Goal: Task Accomplishment & Management: Manage account settings

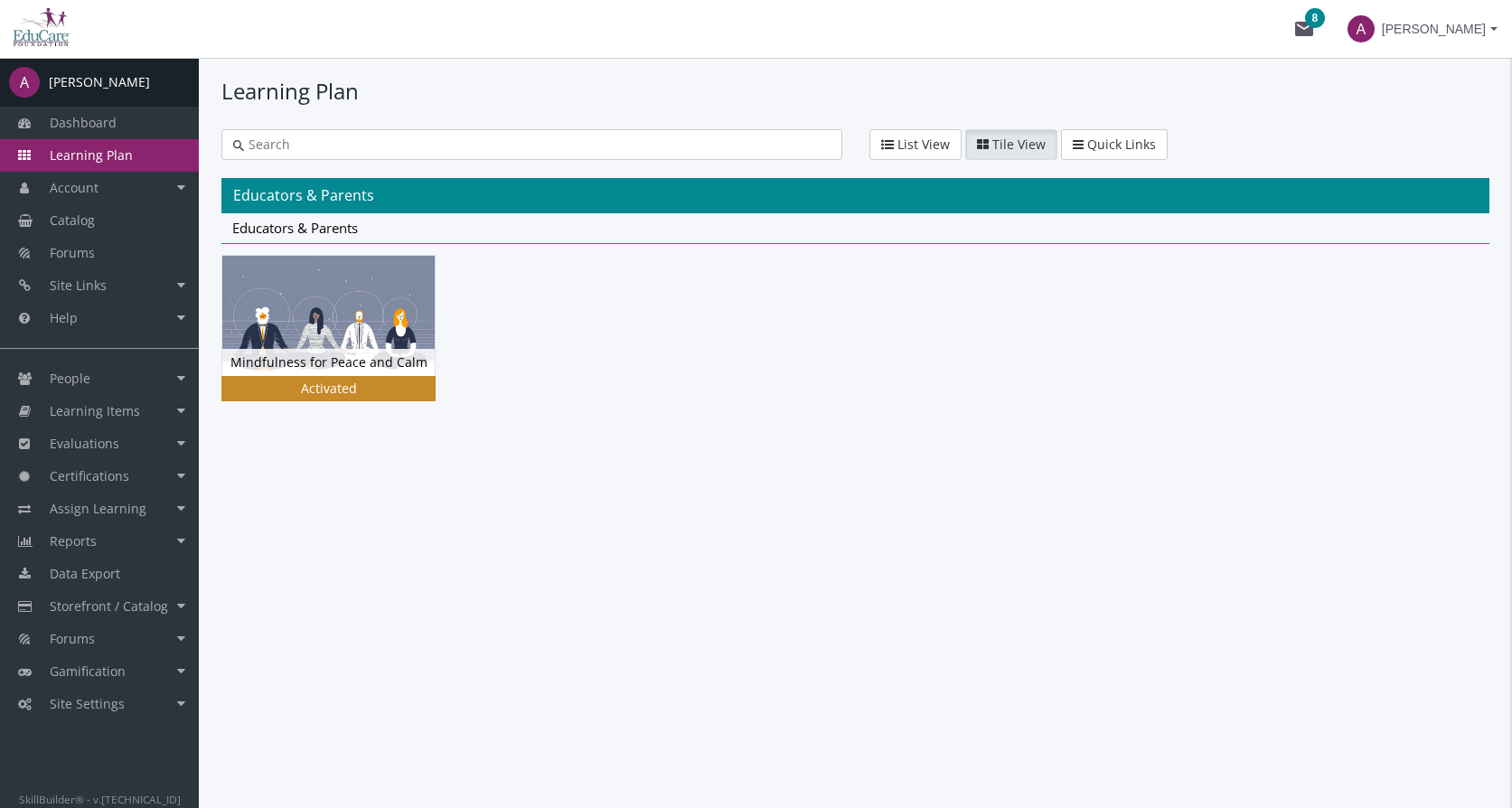
click at [335, 319] on img at bounding box center [328, 315] width 213 height 119
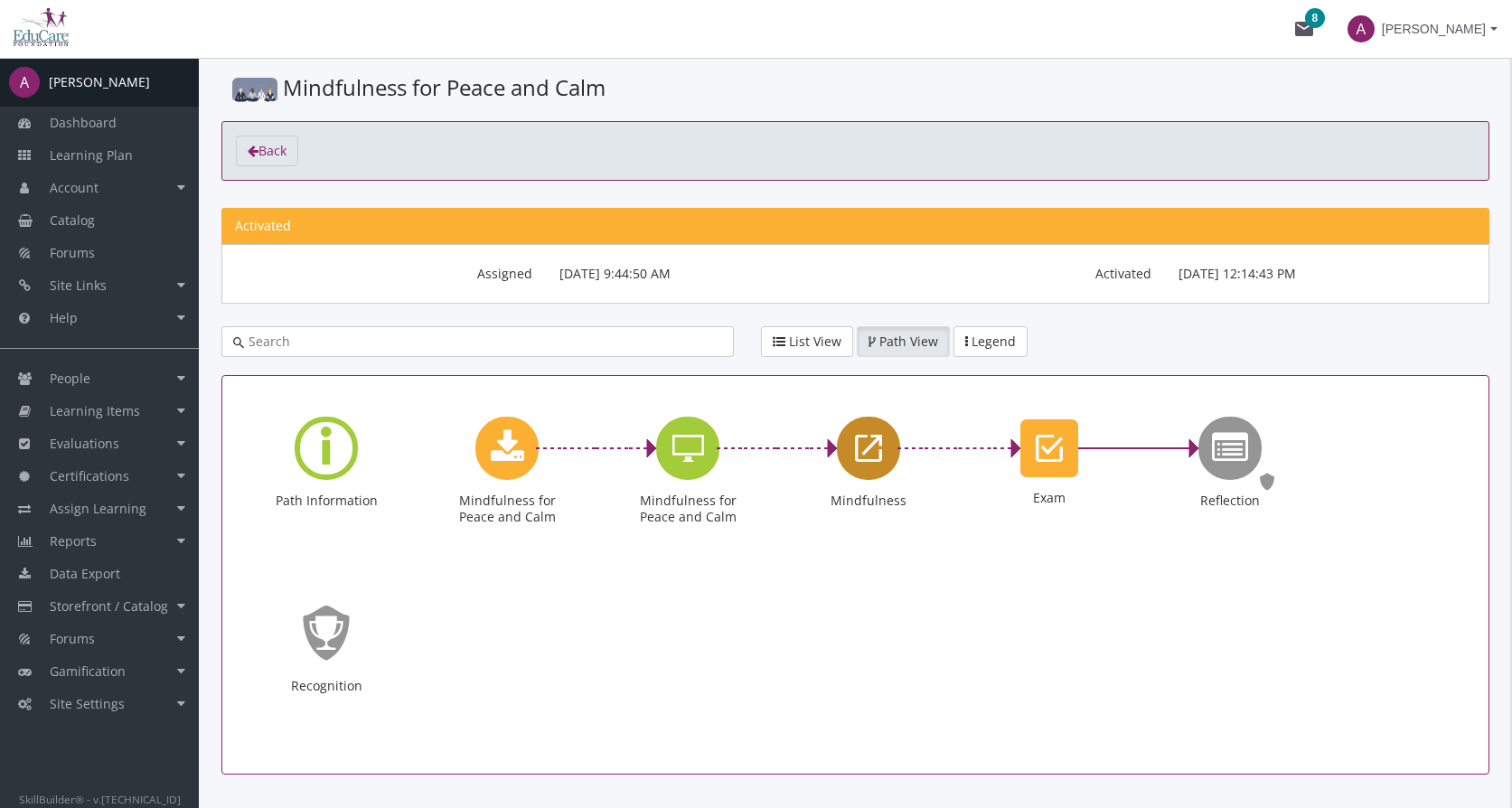
scroll to position [77, 0]
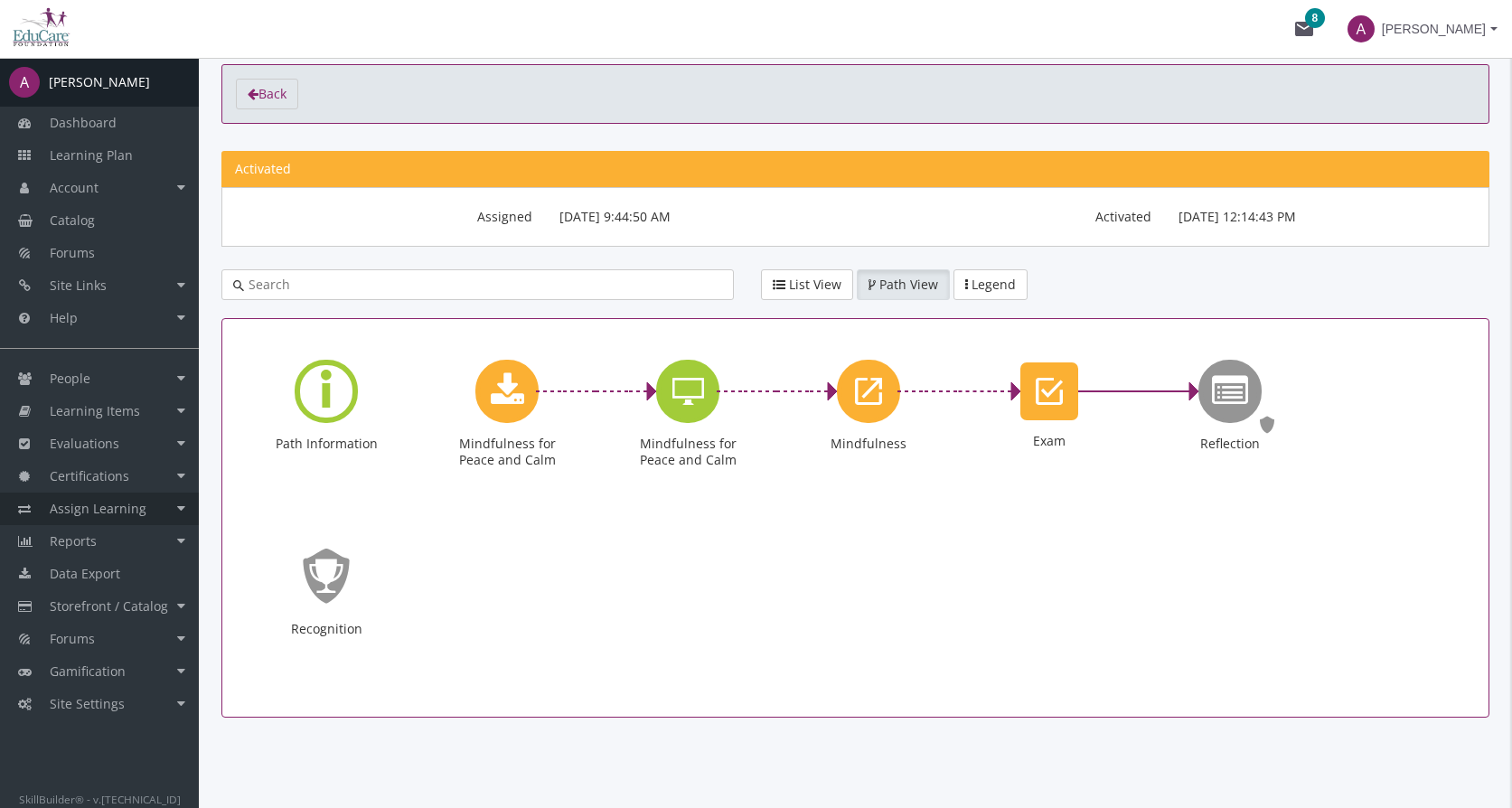
click at [177, 502] on link "Assign Learning" at bounding box center [99, 509] width 199 height 33
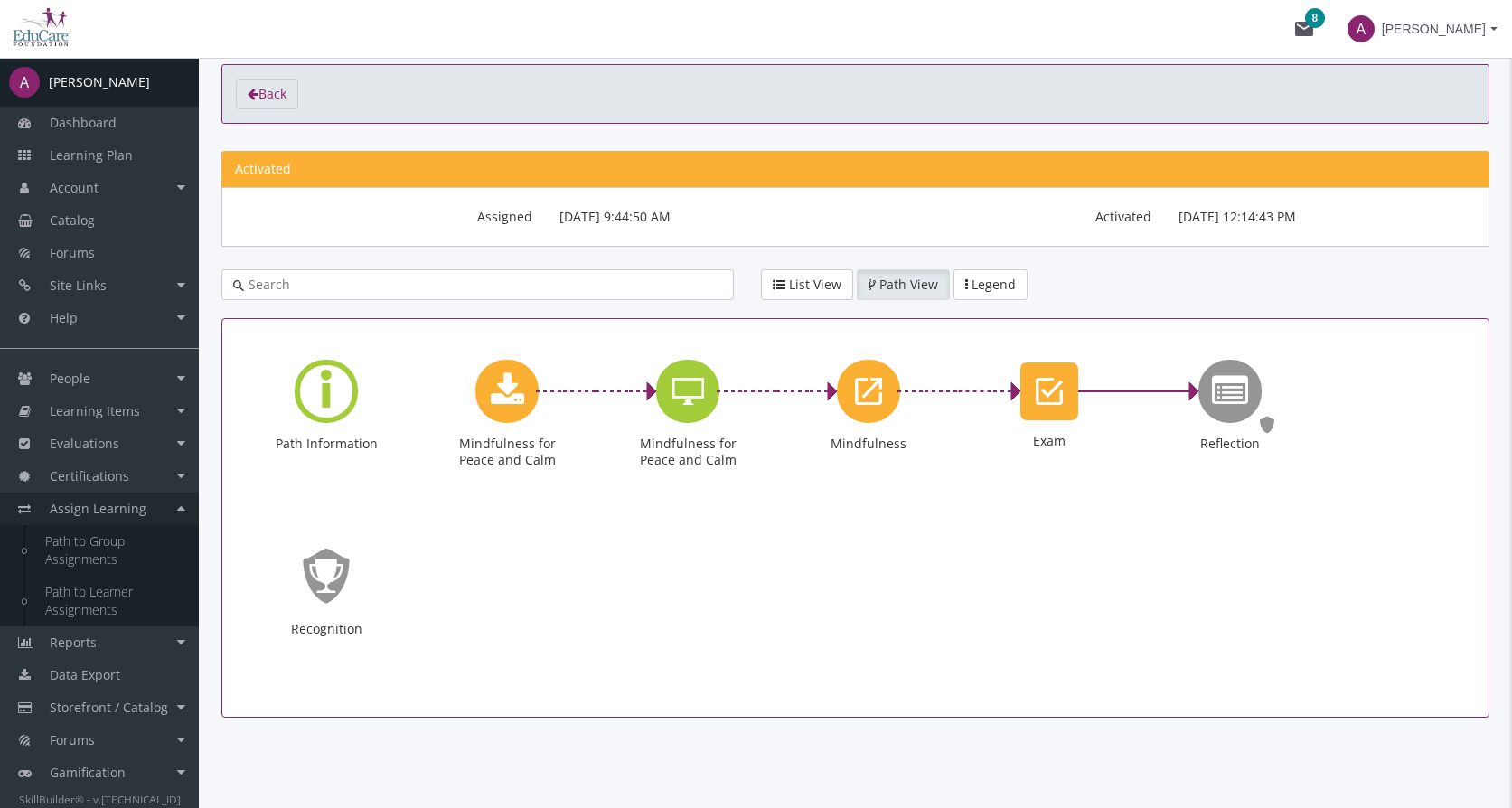
click at [178, 506] on link "Assign Learning" at bounding box center [99, 509] width 199 height 33
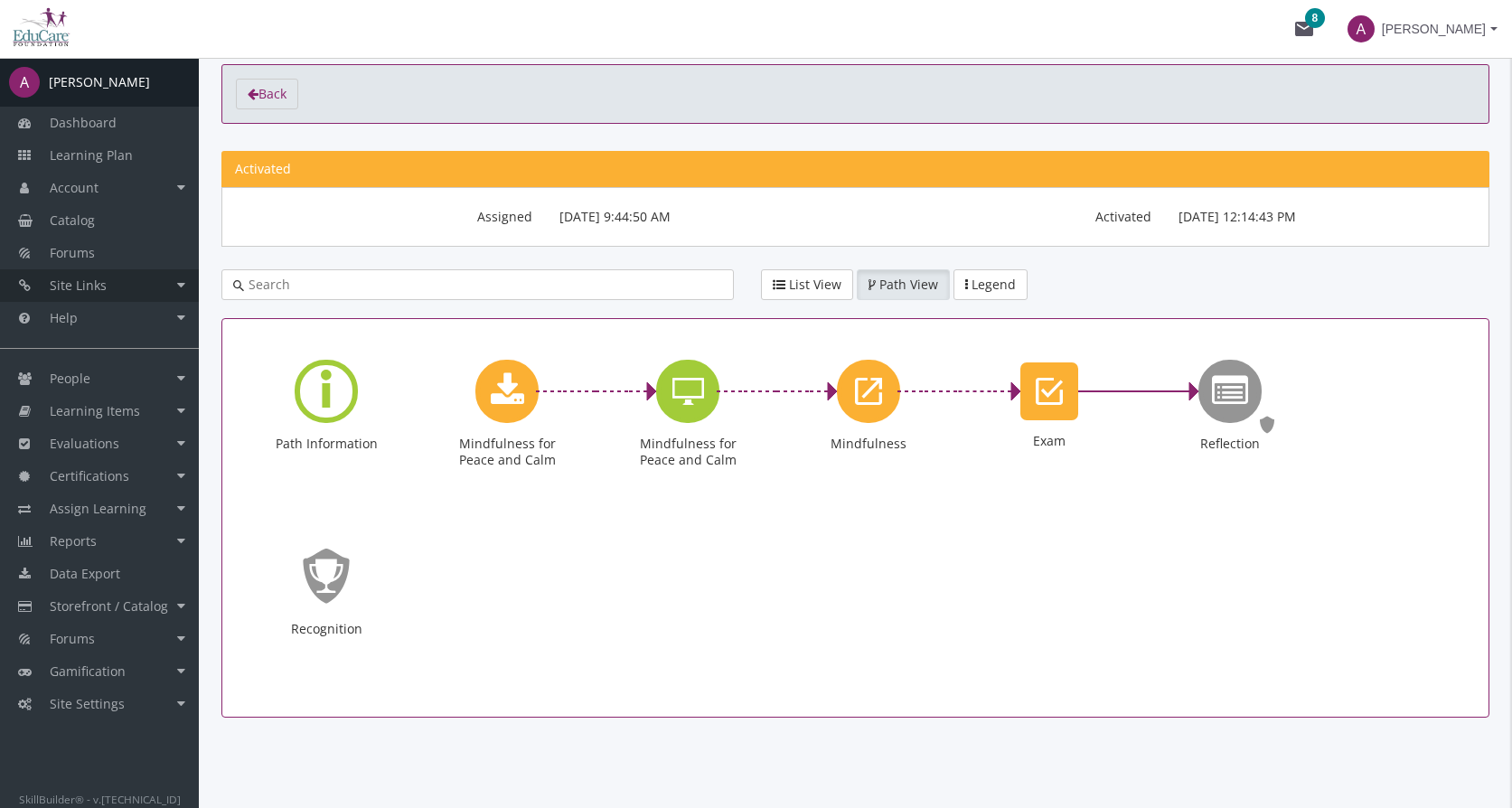
click at [179, 279] on link "Site Links" at bounding box center [99, 285] width 199 height 33
click at [168, 278] on link "Site Links" at bounding box center [99, 285] width 199 height 33
click at [66, 213] on span "Catalog" at bounding box center [72, 220] width 46 height 17
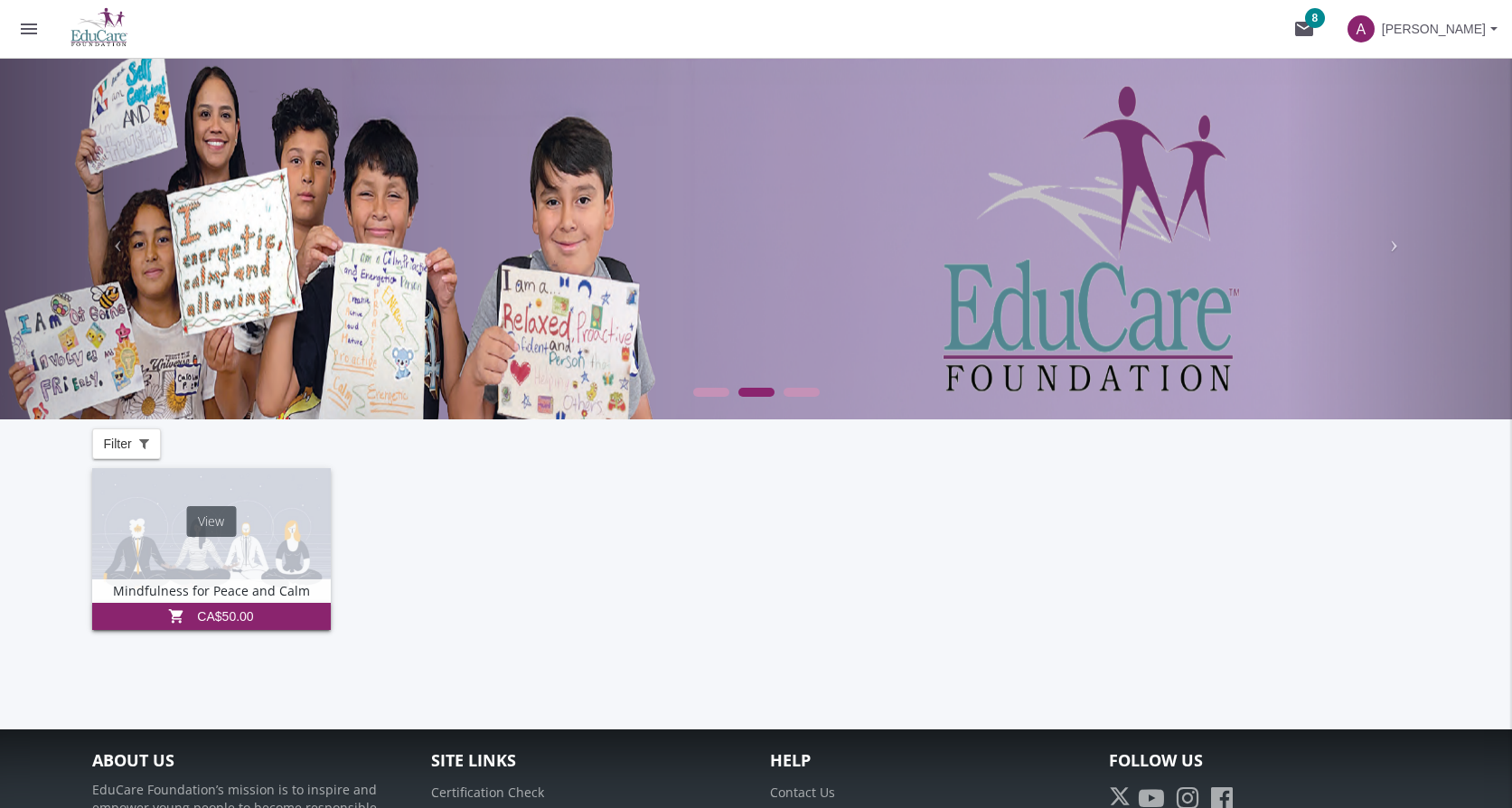
click at [203, 500] on img at bounding box center [212, 535] width 239 height 135
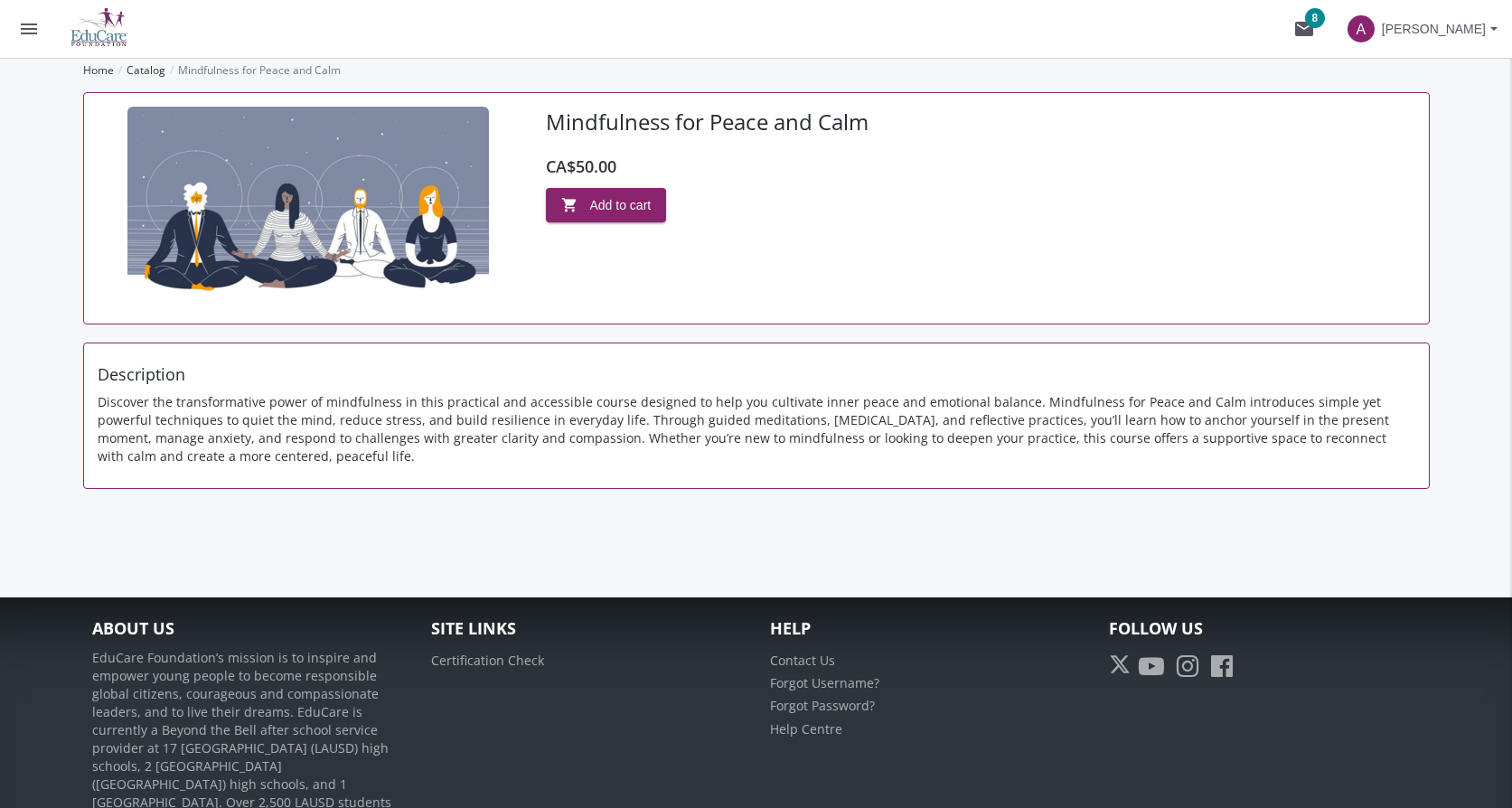
click at [251, 200] on img at bounding box center [308, 208] width 361 height 203
click at [649, 210] on span "shopping_cart Add to cart" at bounding box center [606, 205] width 90 height 33
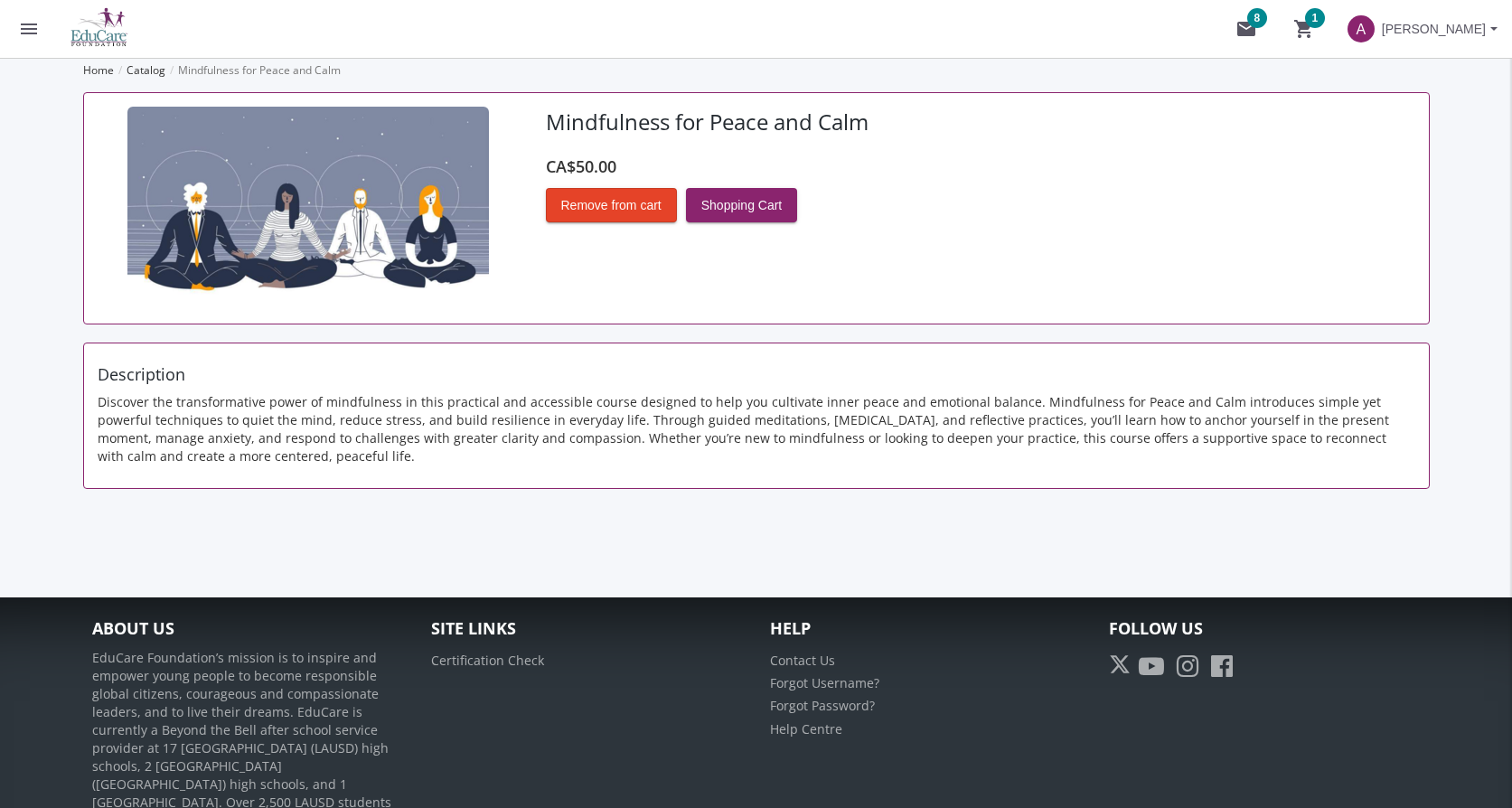
click at [1333, 22] on button "shopping_cart 1" at bounding box center [1304, 28] width 57 height 57
click at [632, 195] on span "Remove from cart" at bounding box center [611, 205] width 100 height 33
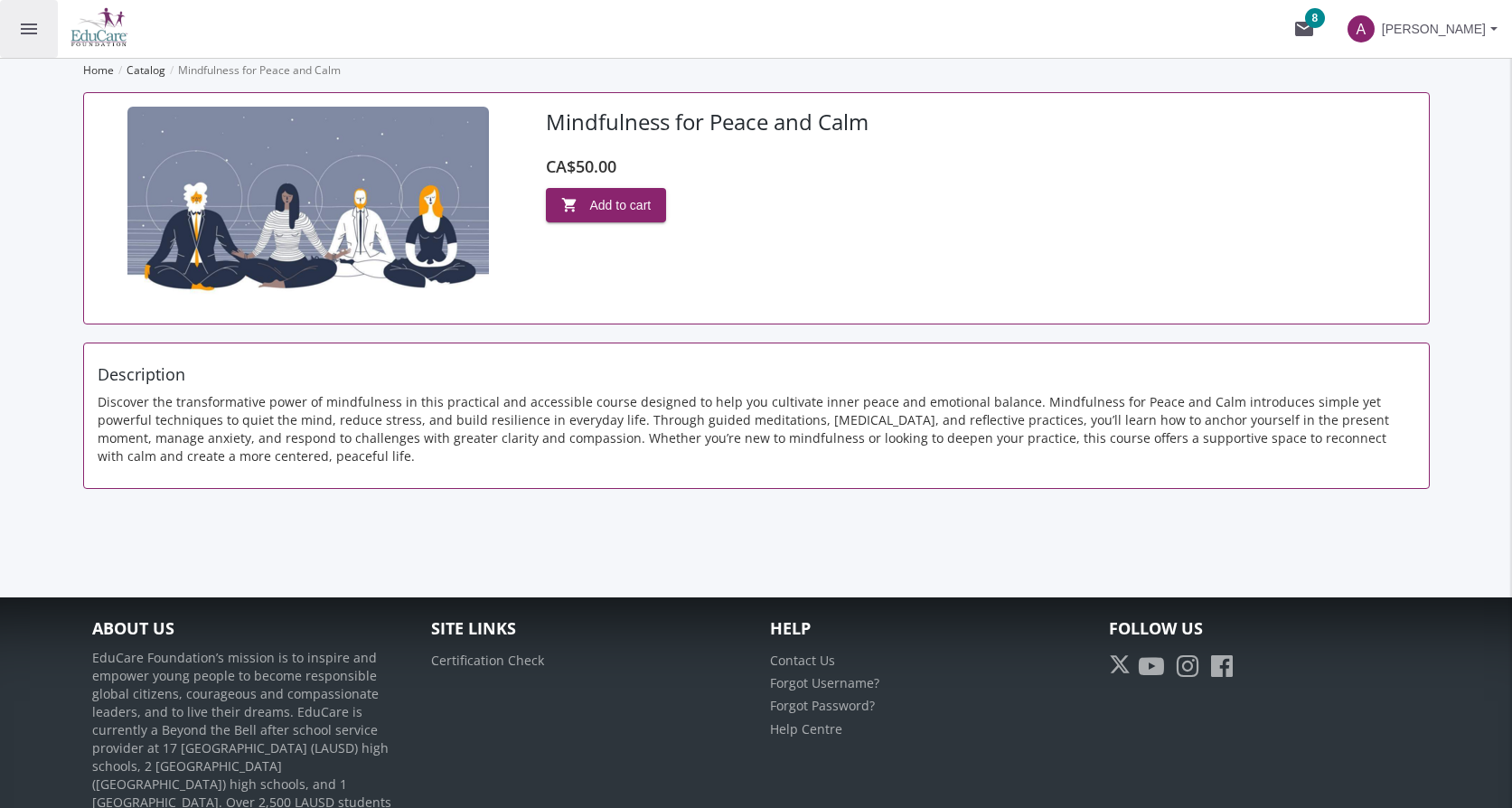
click at [22, 26] on mat-icon "menu" at bounding box center [29, 29] width 22 height 22
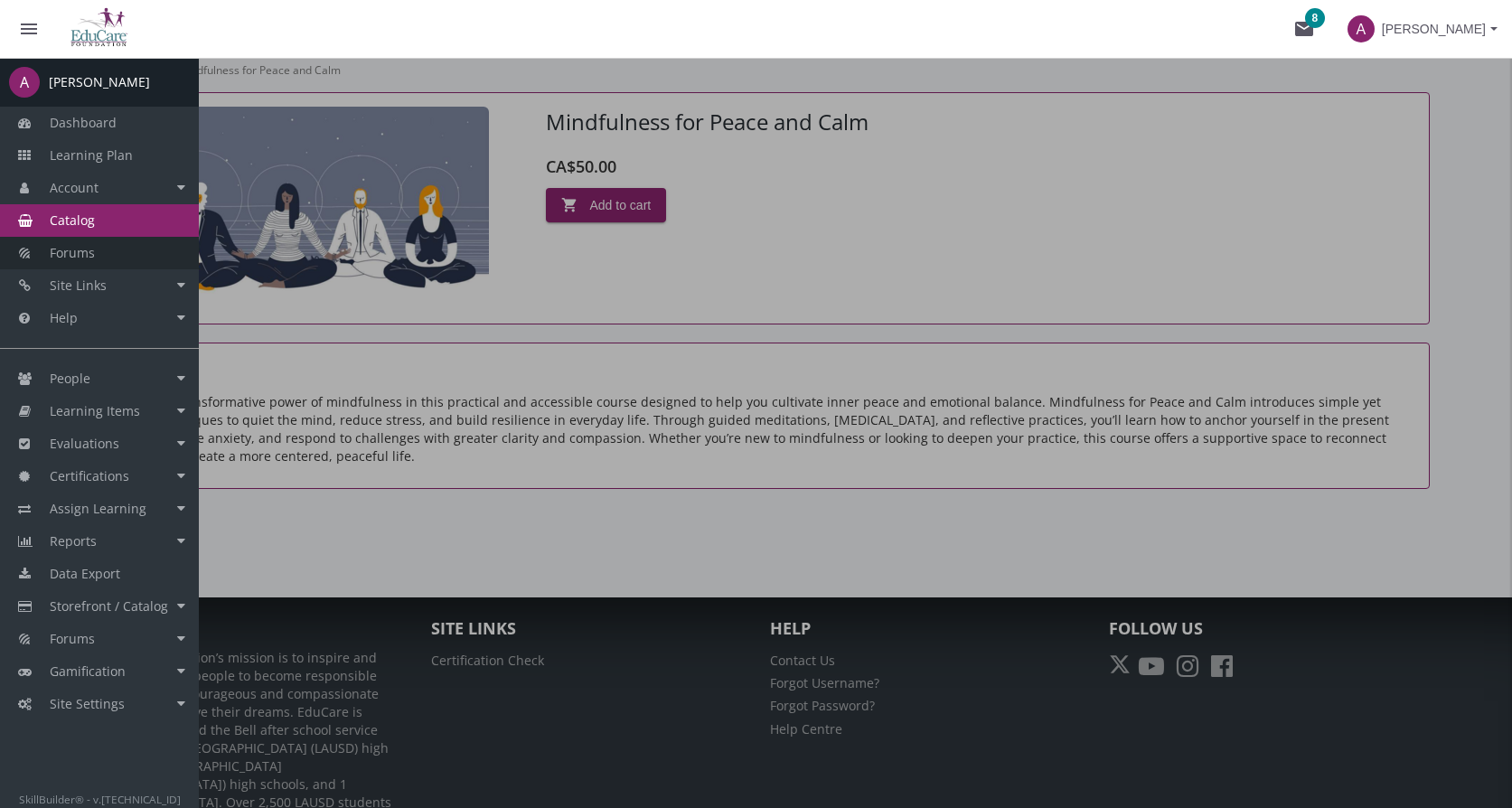
click at [115, 250] on link "Forums" at bounding box center [99, 254] width 199 height 33
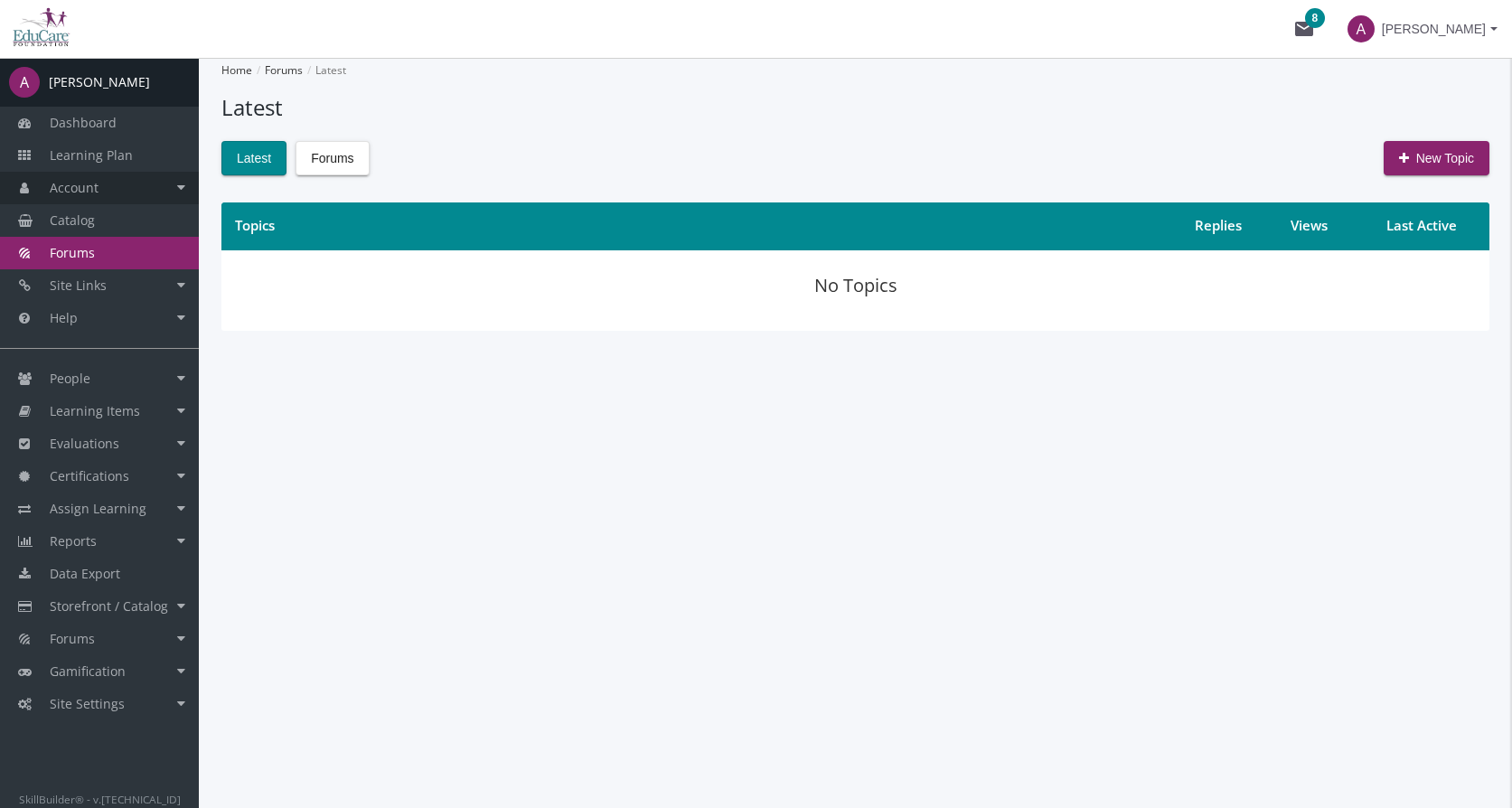
click at [92, 181] on span "Account" at bounding box center [73, 187] width 48 height 17
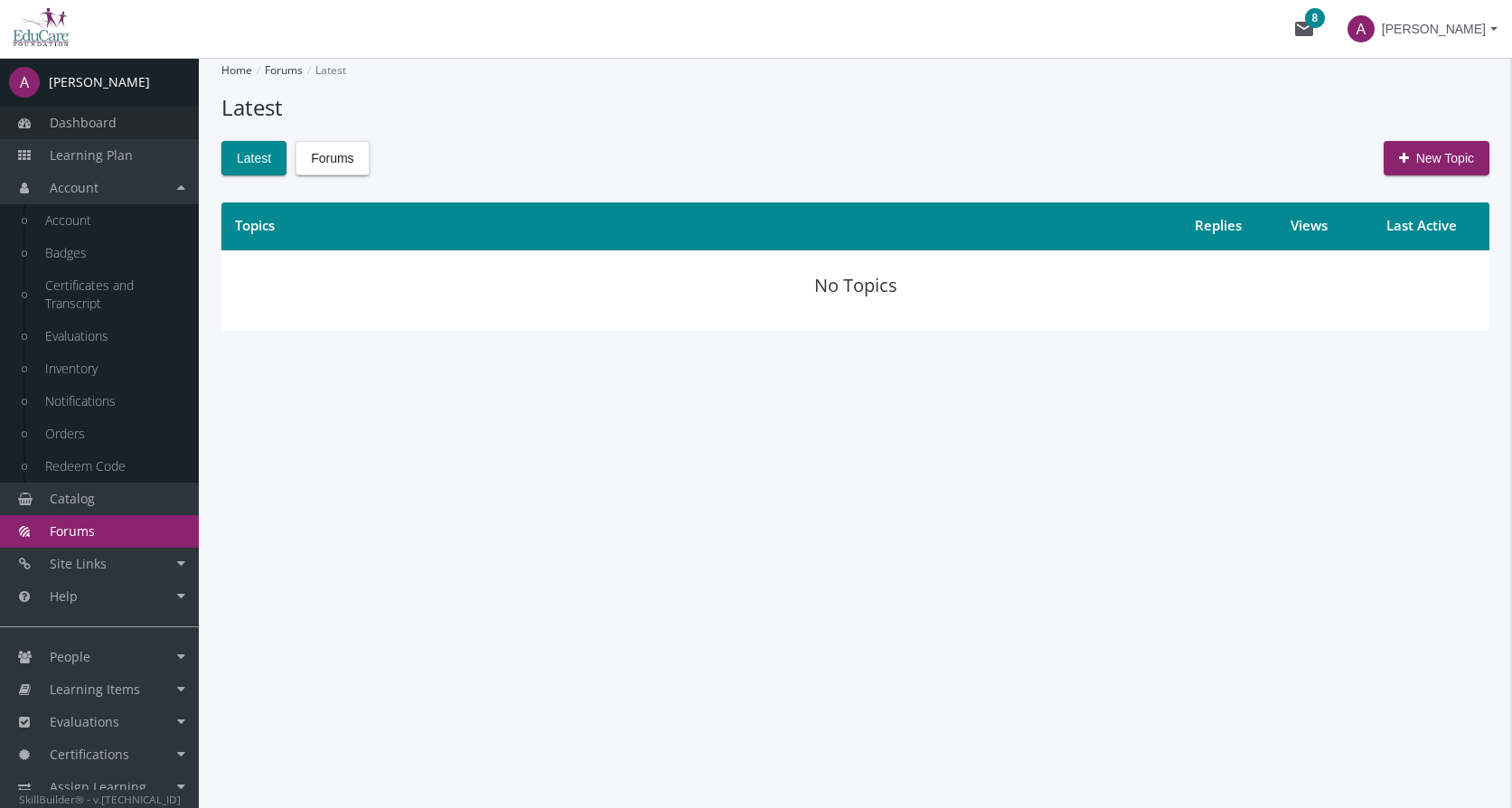
click at [102, 124] on span "Dashboard" at bounding box center [82, 122] width 67 height 17
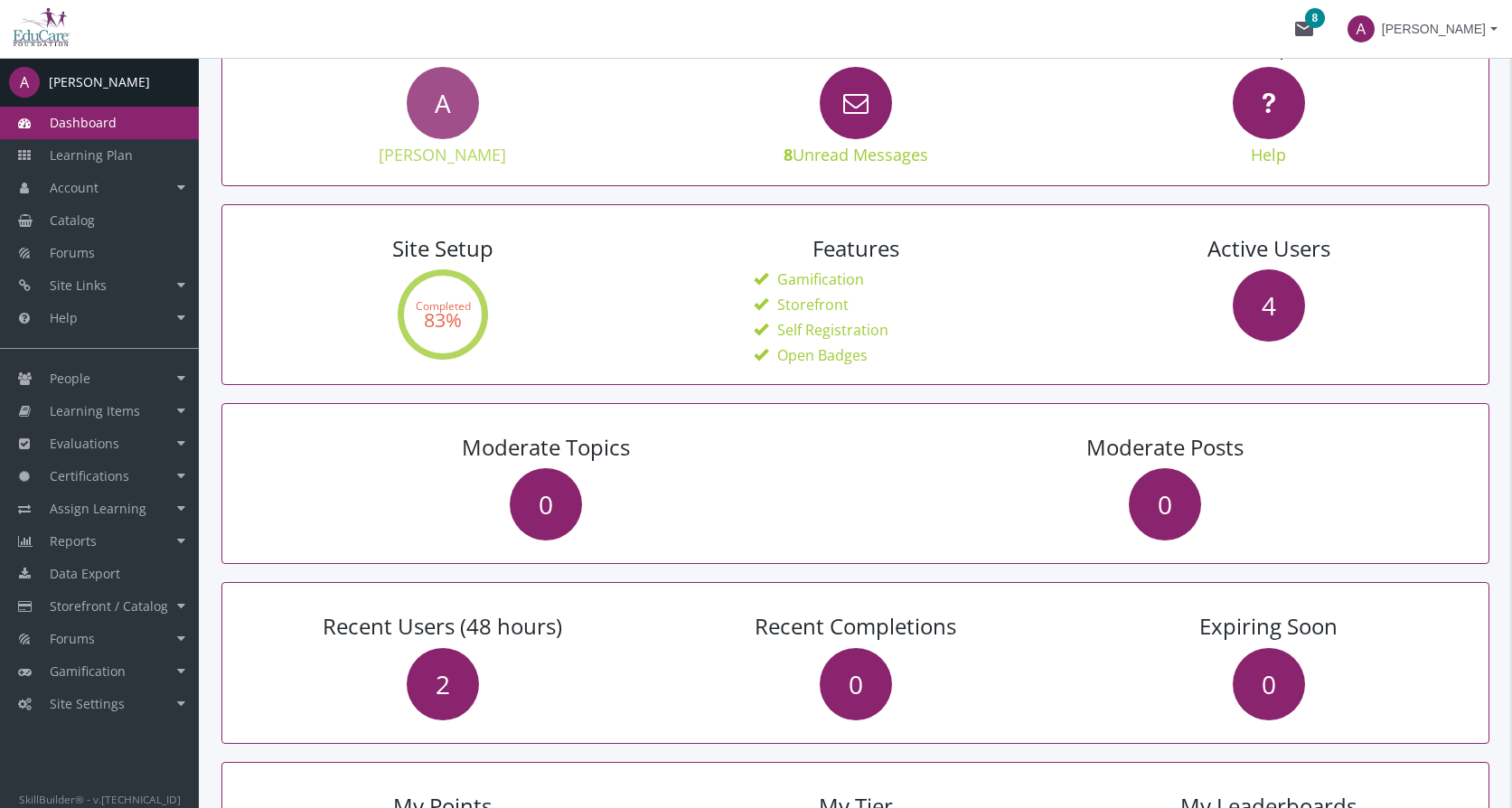
scroll to position [114, 0]
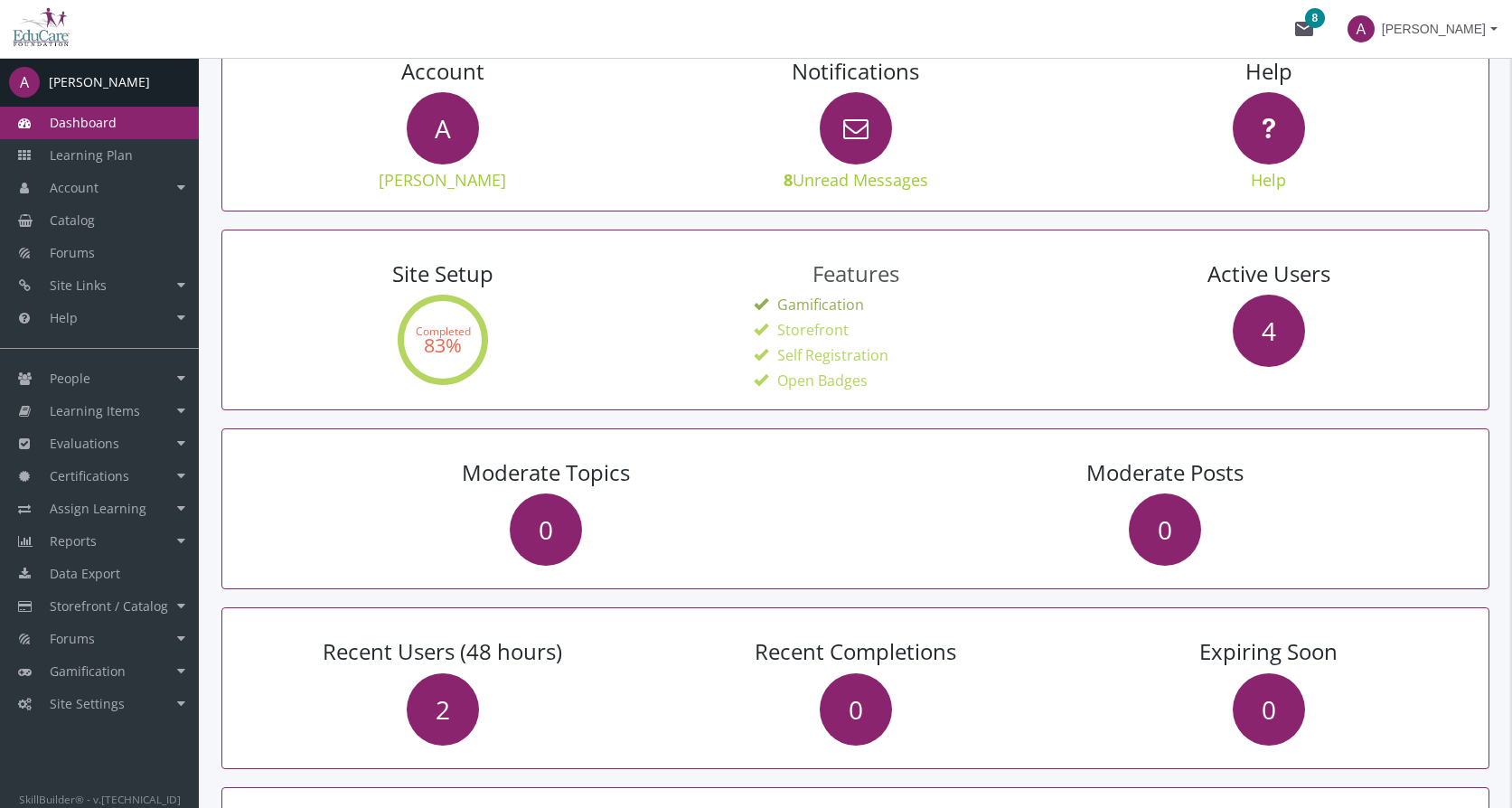
click at [817, 311] on label "Gamification" at bounding box center [820, 305] width 87 height 21
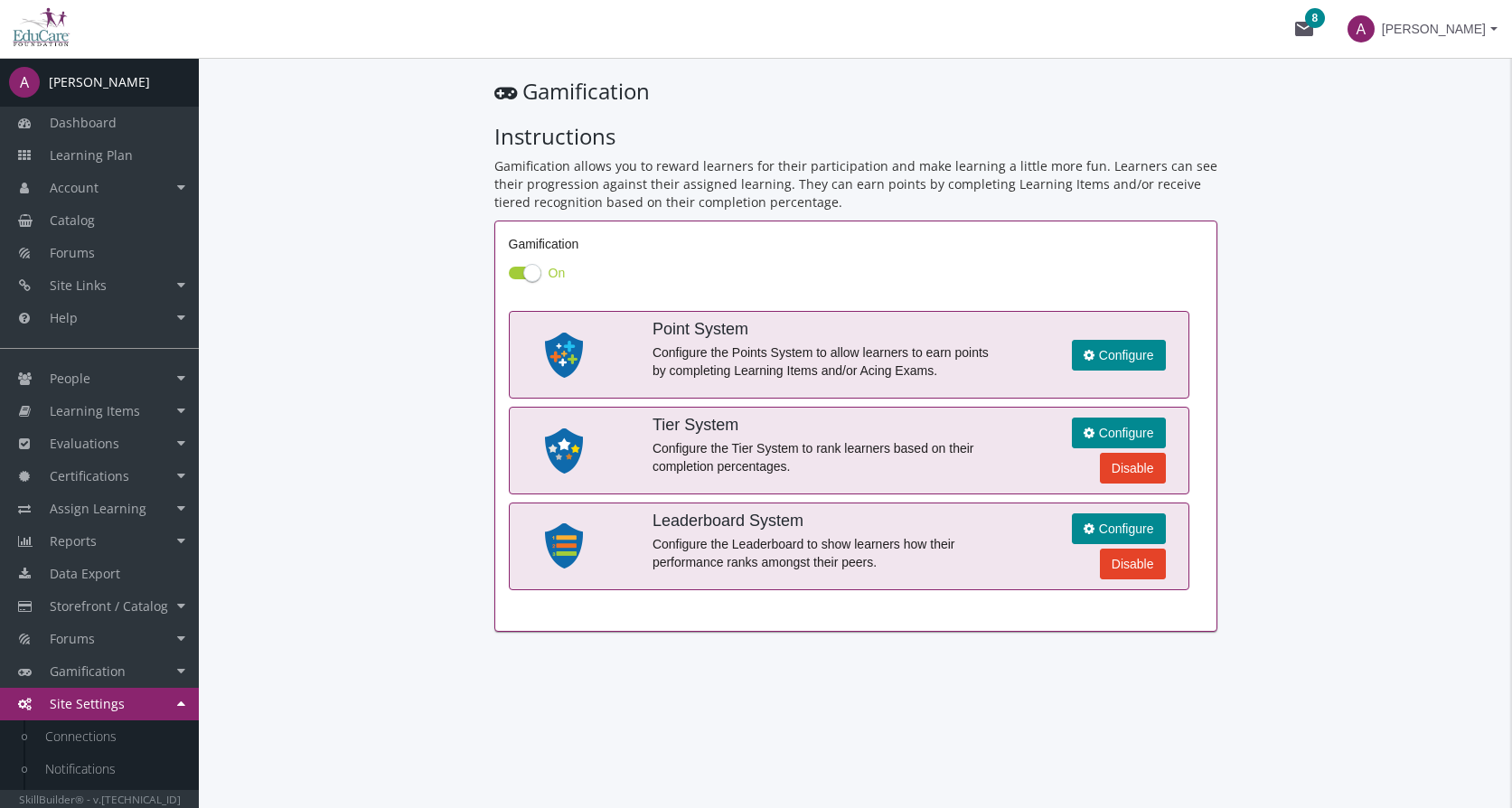
click at [1361, 300] on app-gamification "Gamification Instructions Gamification allows you to reward learners for their …" at bounding box center [856, 353] width 1268 height 555
click at [500, 178] on p "Gamification allows you to reward learners for their participation and make lea…" at bounding box center [856, 183] width 724 height 54
click at [80, 120] on span "Dashboard" at bounding box center [82, 122] width 67 height 17
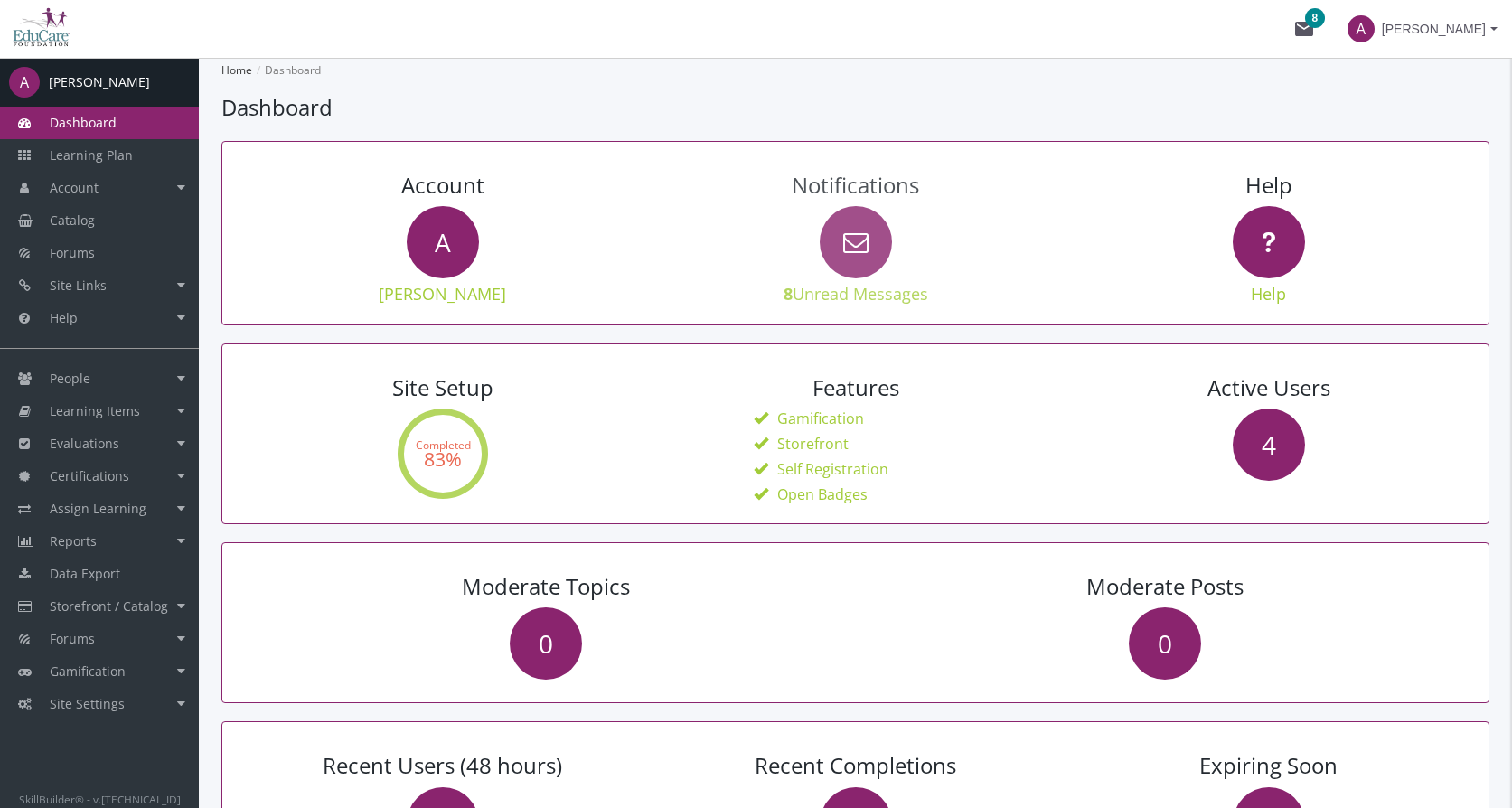
click at [862, 243] on icon at bounding box center [856, 242] width 72 height 72
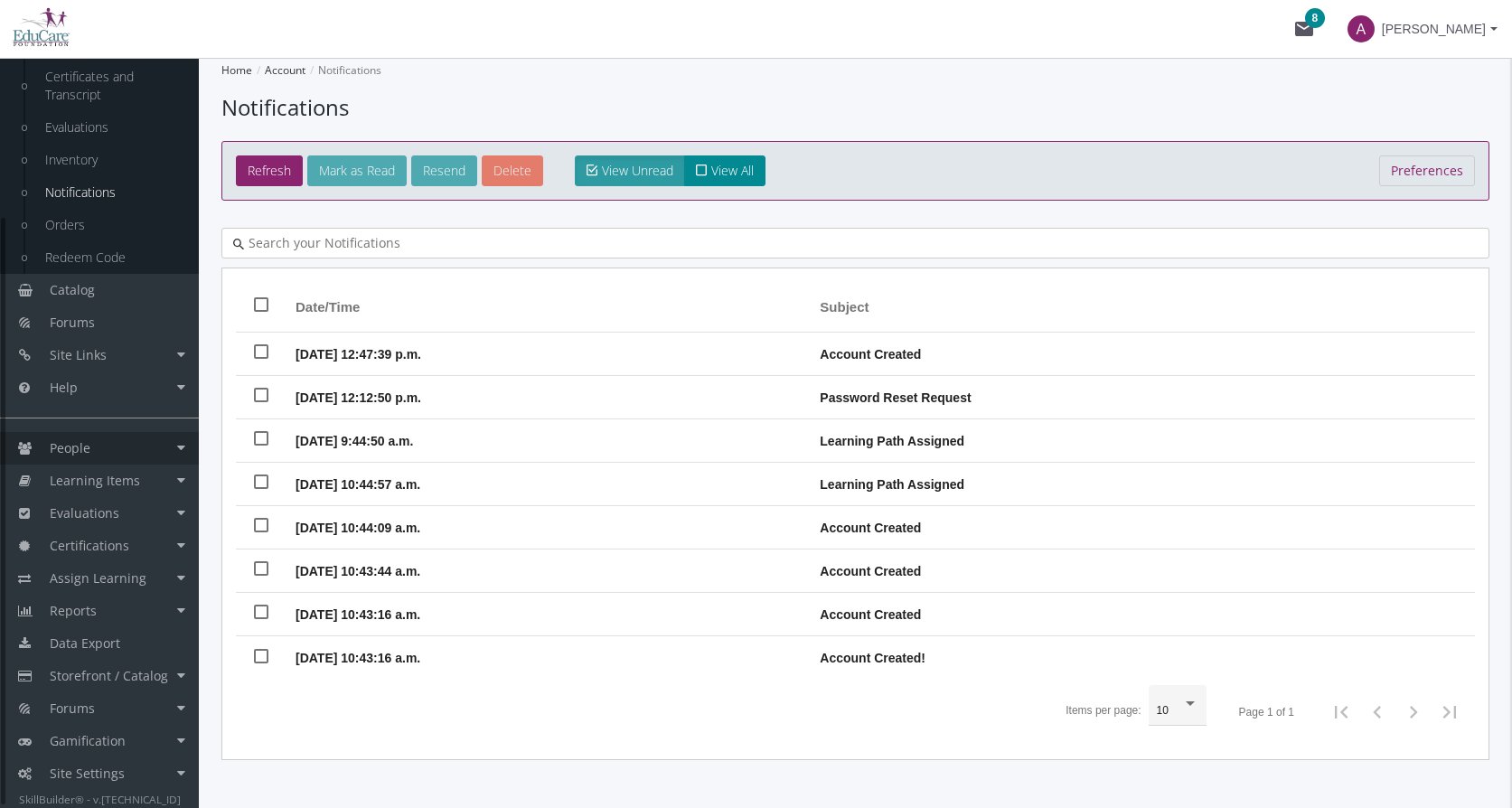
scroll to position [195, 0]
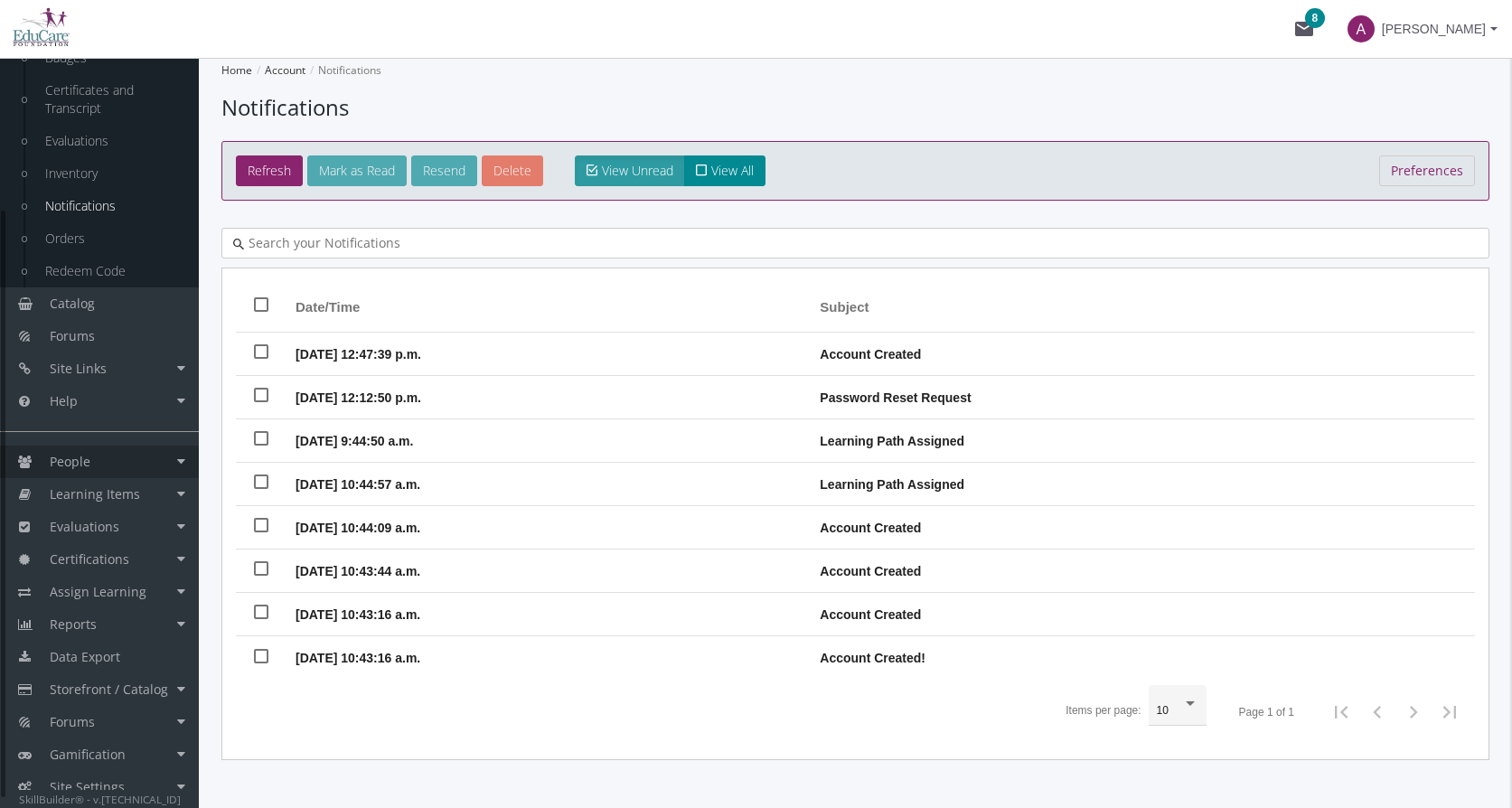
click at [181, 461] on link "People" at bounding box center [99, 461] width 199 height 33
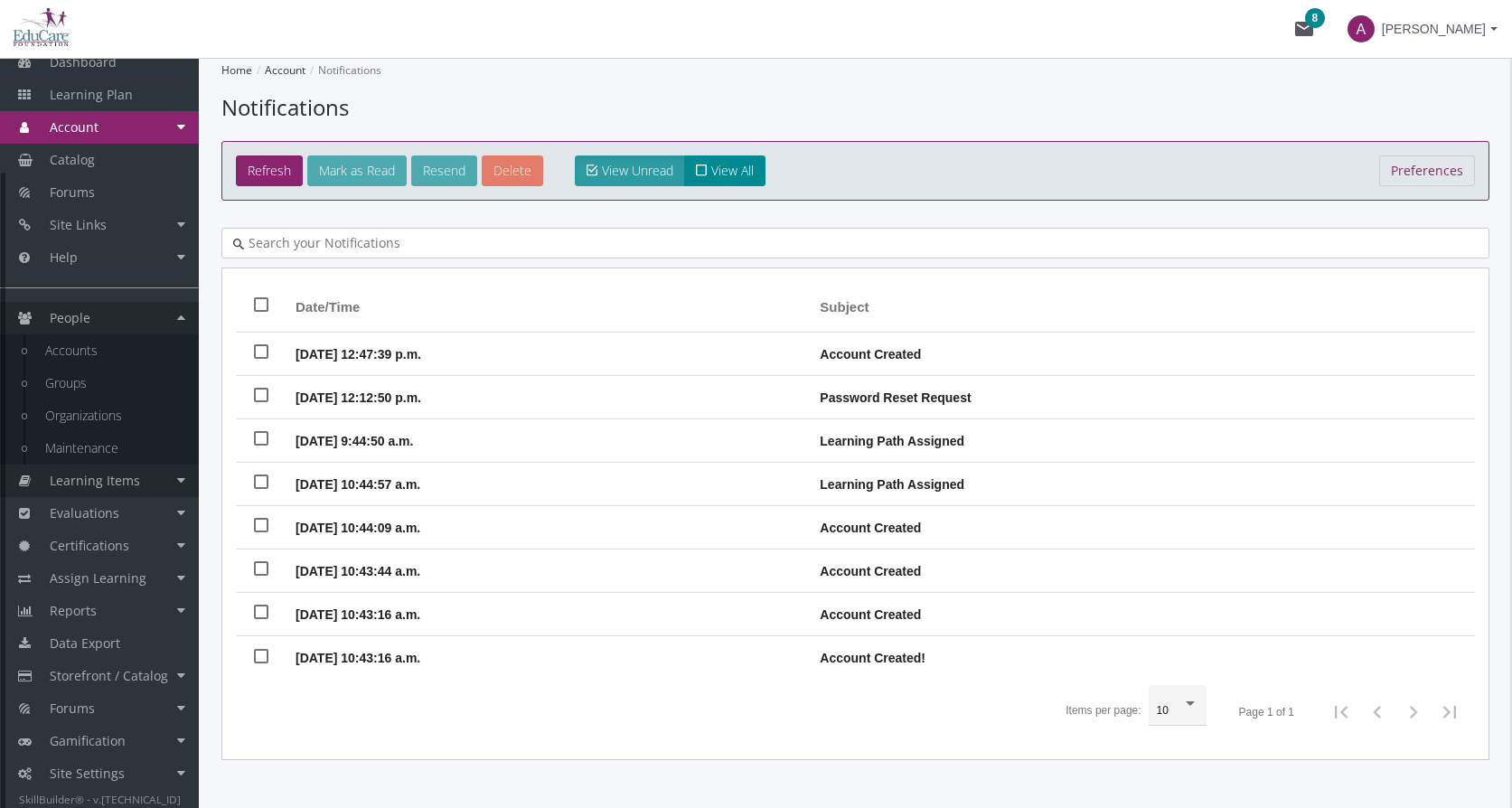
scroll to position [59, 0]
click at [91, 353] on link "Accounts" at bounding box center [113, 352] width 172 height 33
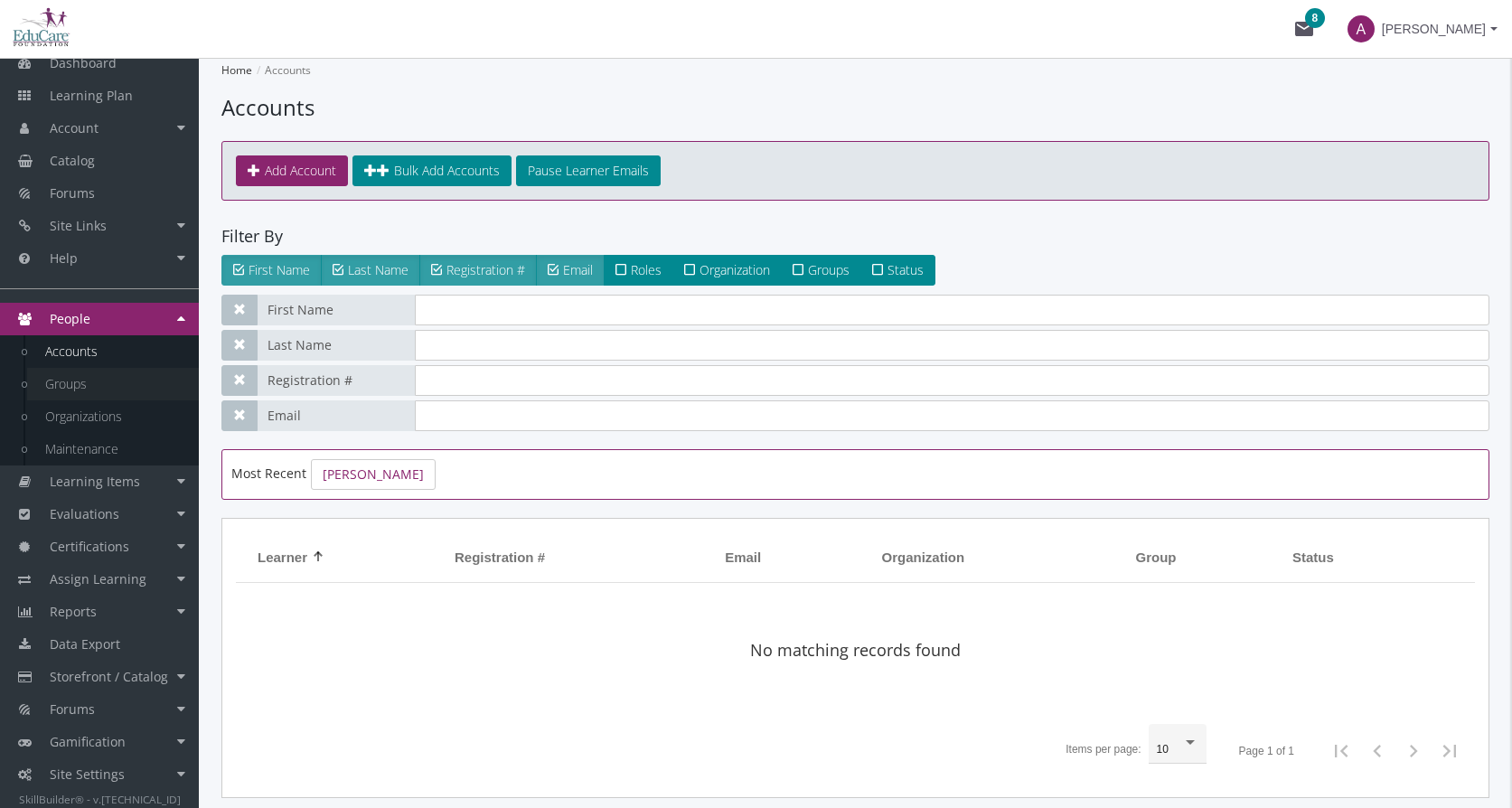
click at [84, 383] on link "Groups" at bounding box center [113, 384] width 172 height 33
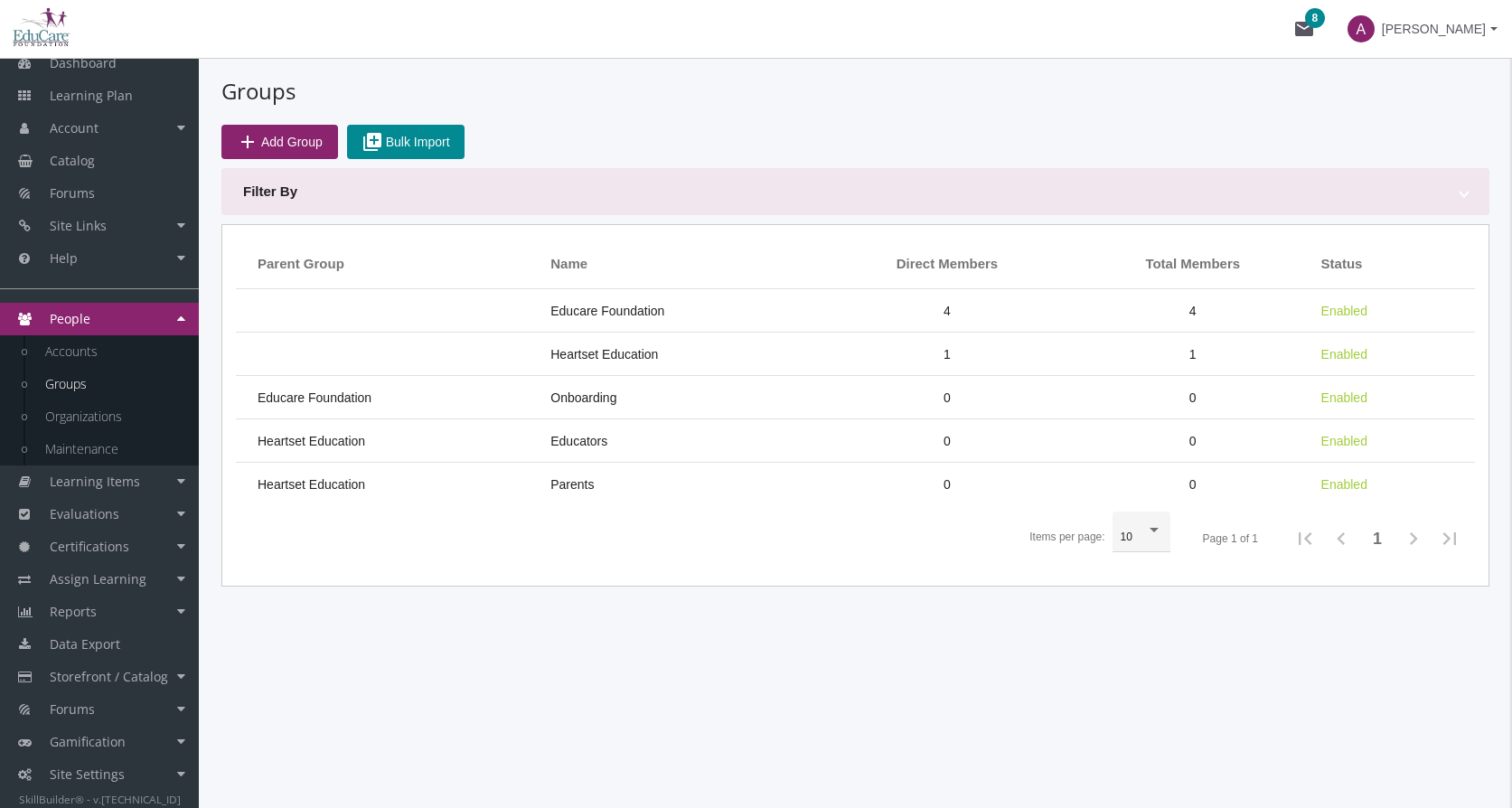
scroll to position [60, 0]
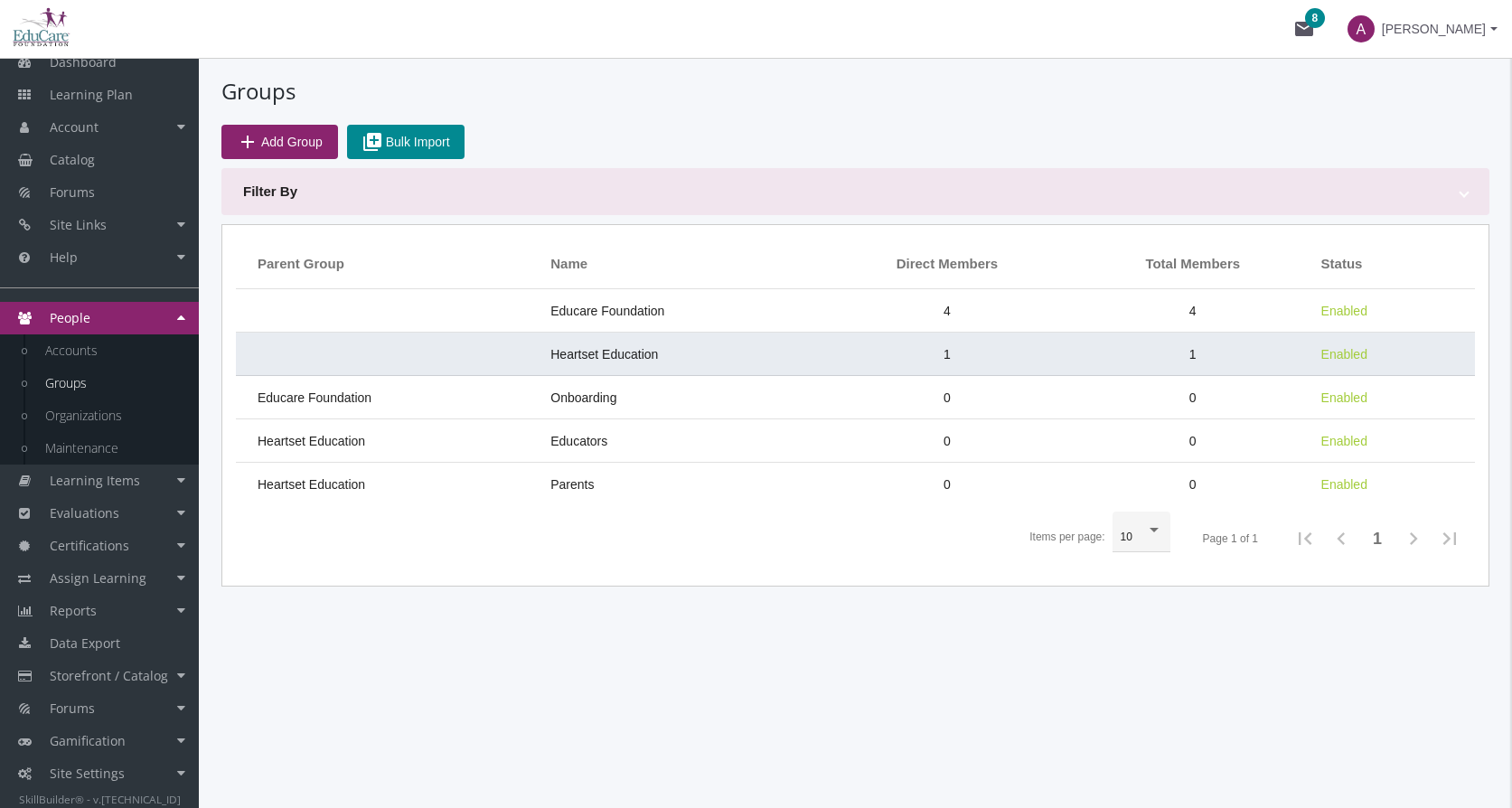
click at [836, 353] on td "1" at bounding box center [947, 355] width 253 height 44
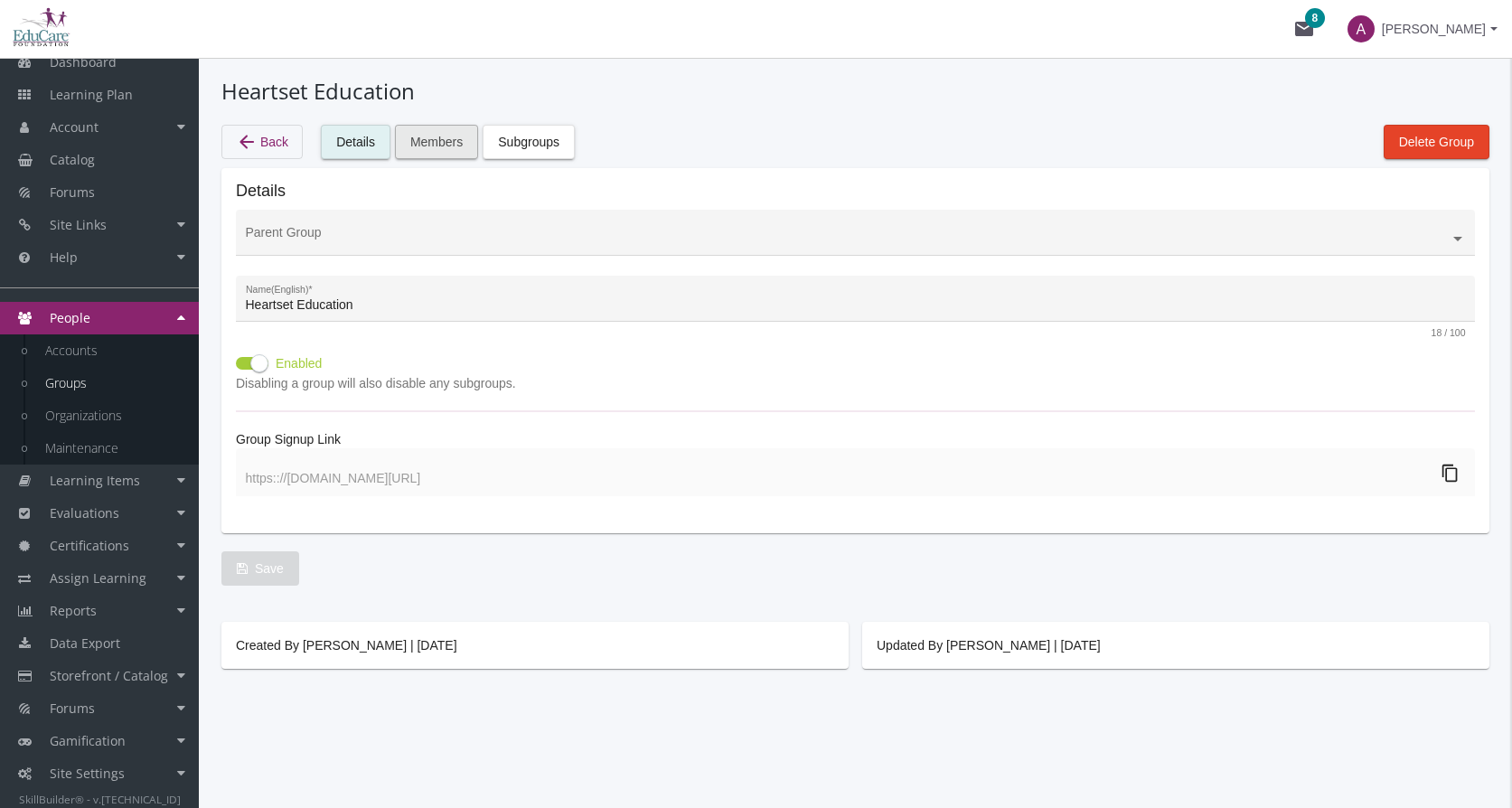
click at [457, 151] on span "Members" at bounding box center [436, 142] width 52 height 33
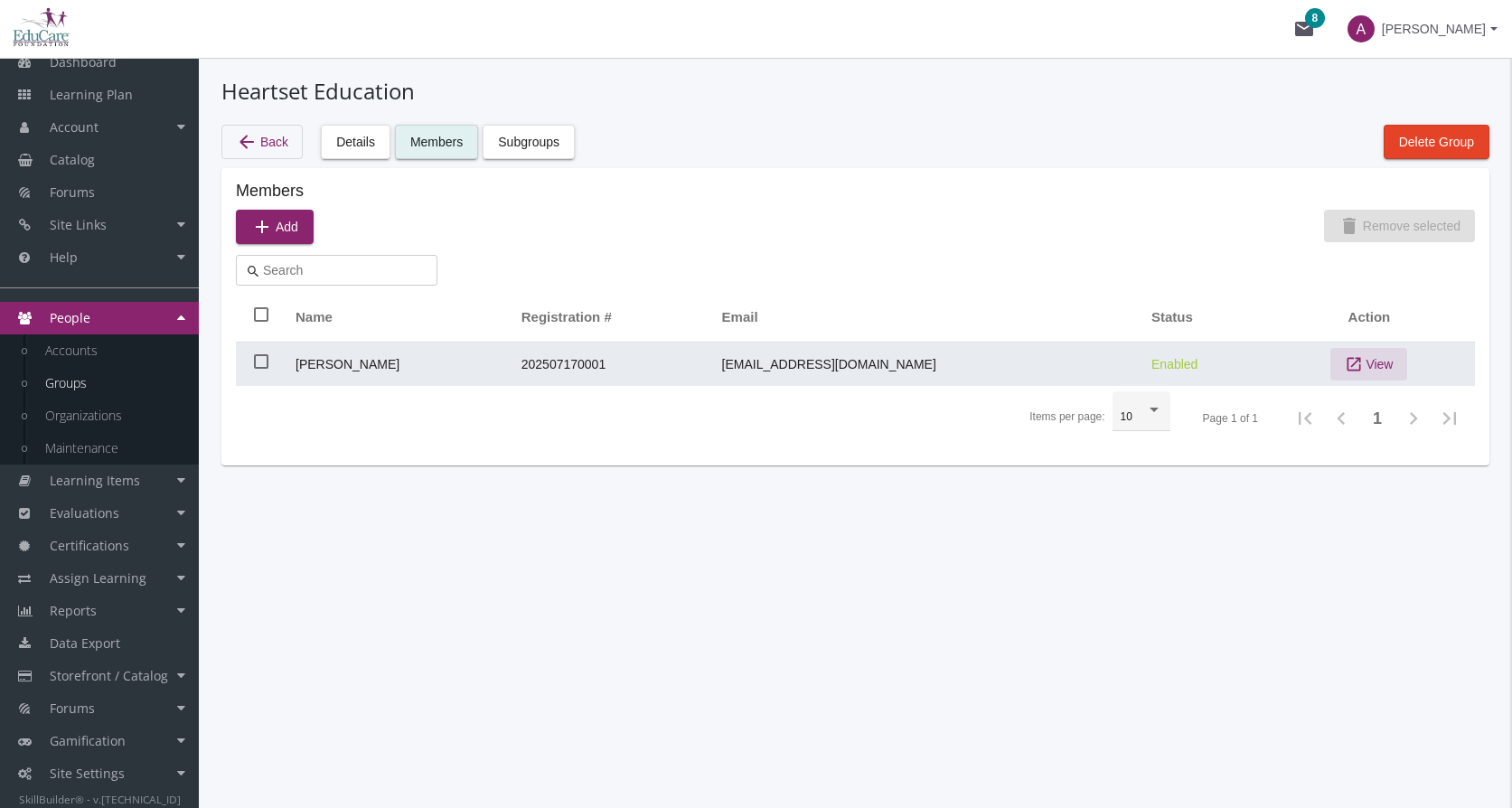
click at [1369, 364] on span "View" at bounding box center [1380, 364] width 27 height 33
